Goal: Find specific fact: Find specific fact

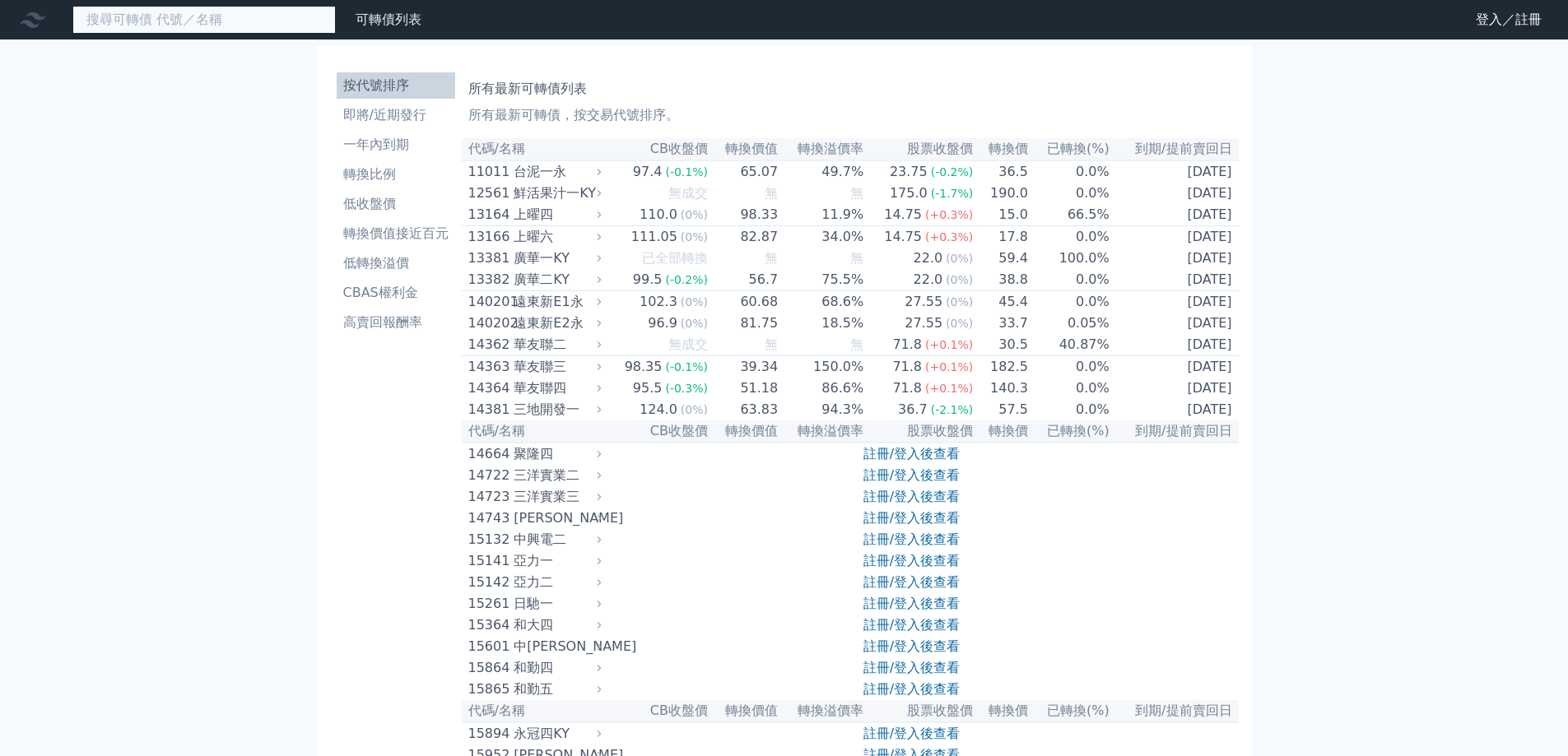
click at [272, 21] on input at bounding box center [204, 20] width 264 height 28
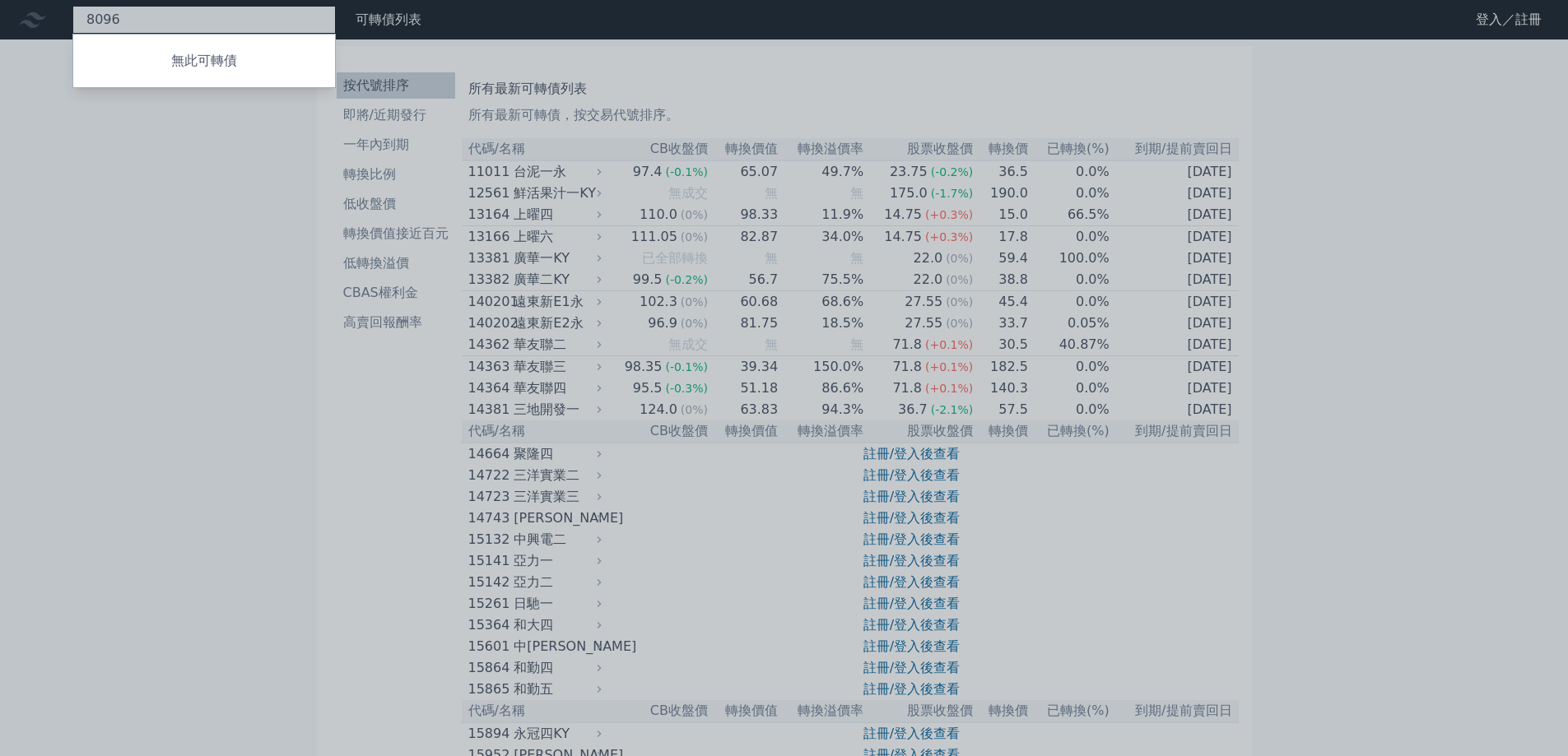
type input "8096"
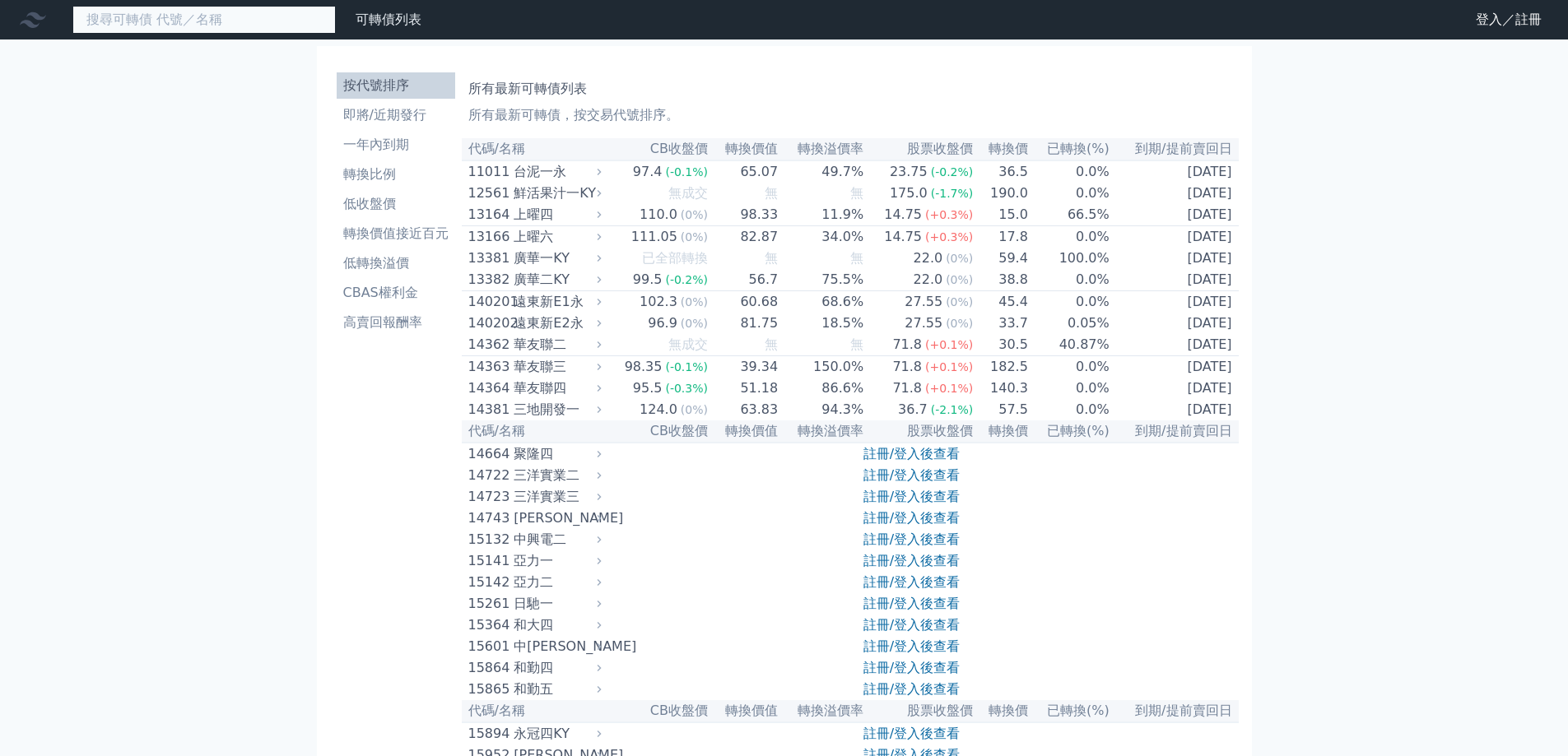
drag, startPoint x: 151, startPoint y: 24, endPoint x: 180, endPoint y: -7, distance: 42.4
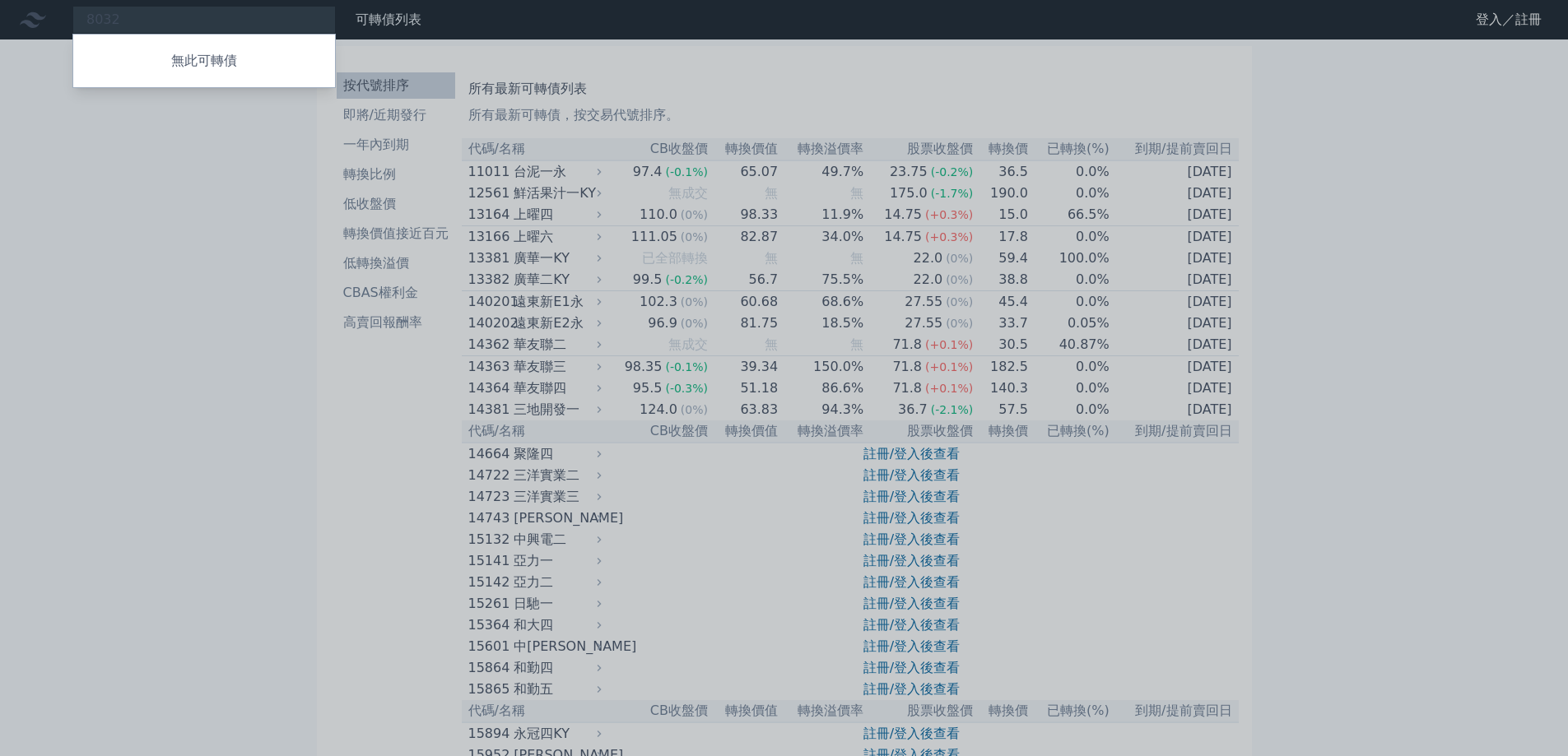
click at [14, 289] on div at bounding box center [784, 378] width 1568 height 756
click at [194, 20] on div "8032 無此可轉債" at bounding box center [204, 20] width 264 height 28
type input "8"
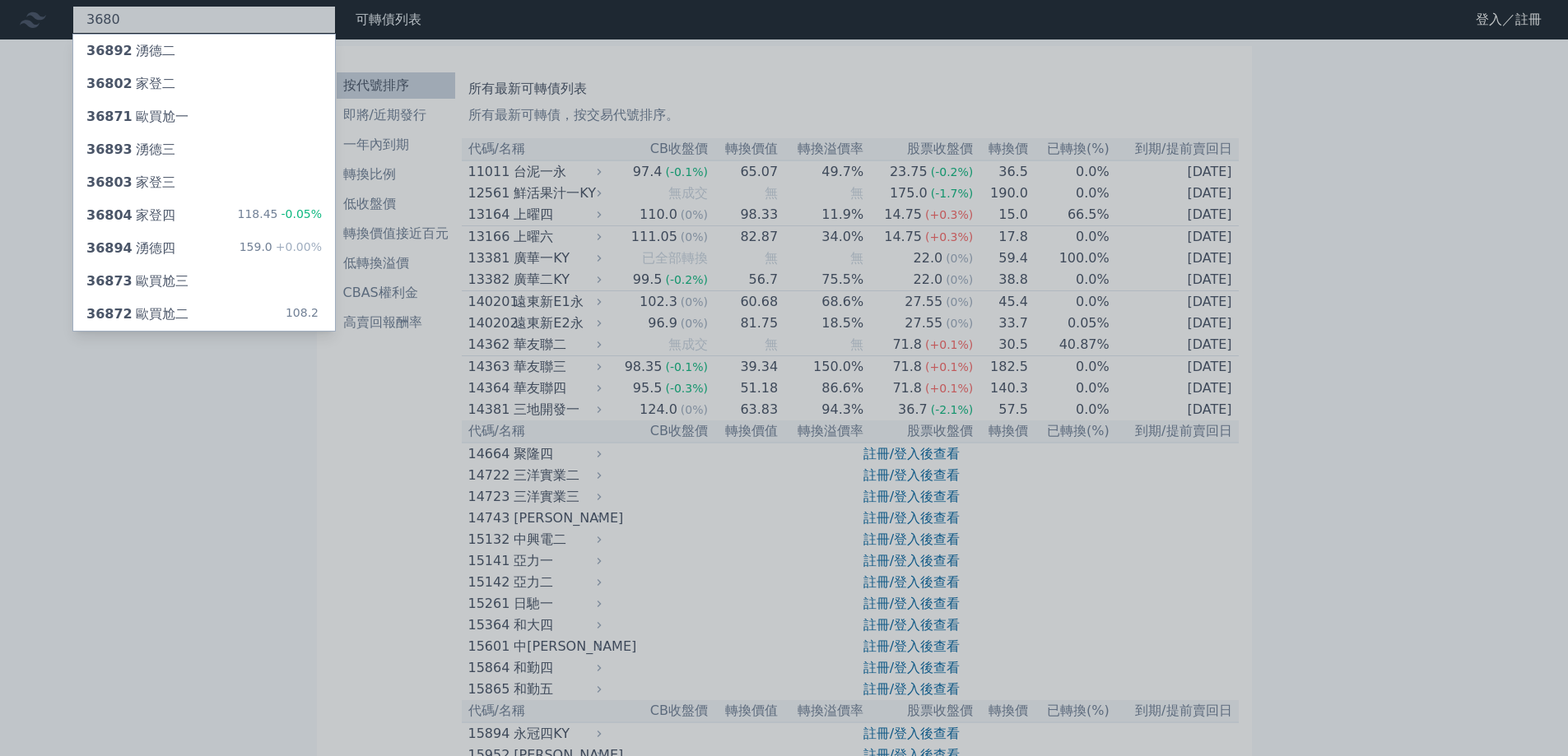
type input "3680"
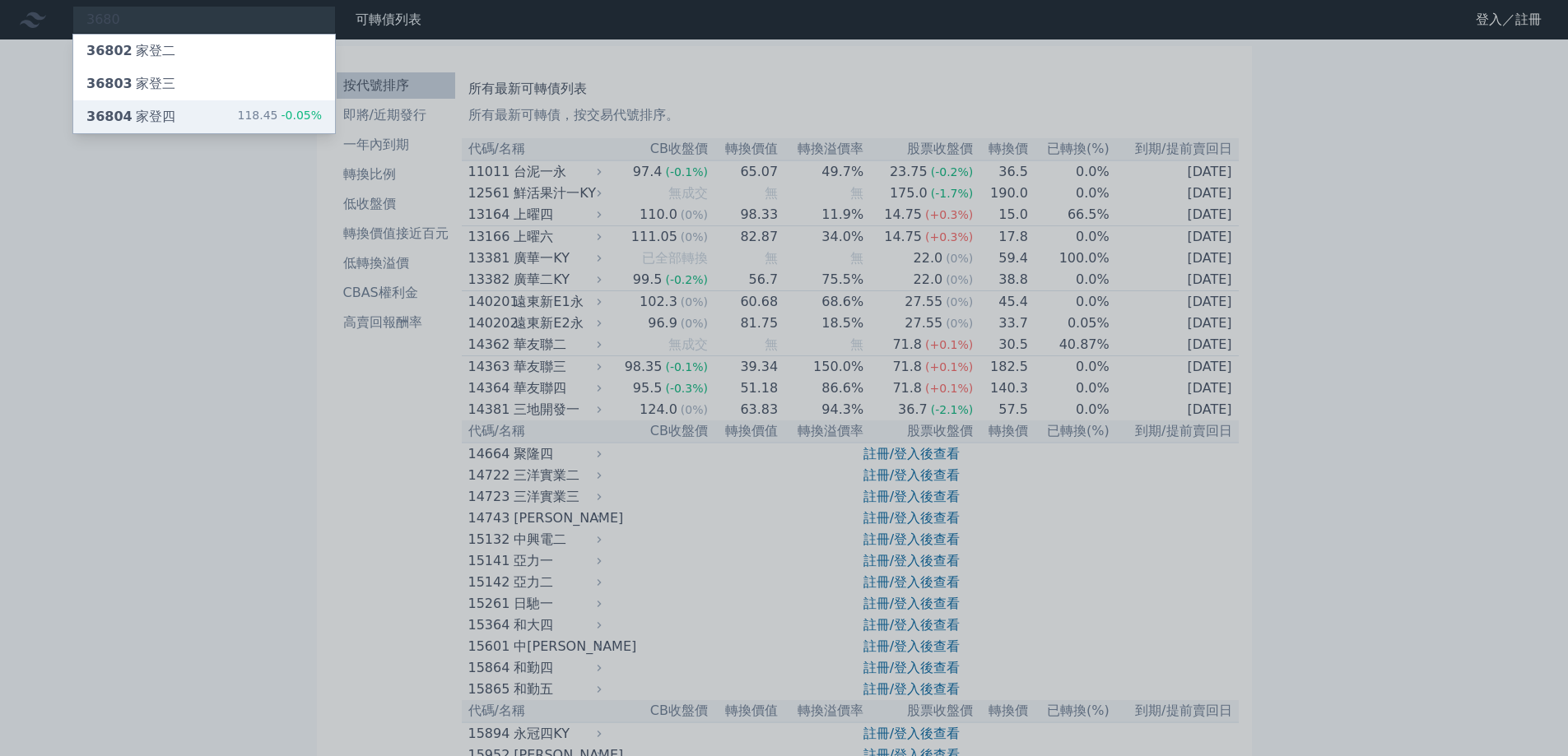
click at [136, 119] on div "36804 家登四" at bounding box center [131, 117] width 89 height 20
